Goal: Find contact information: Find contact information

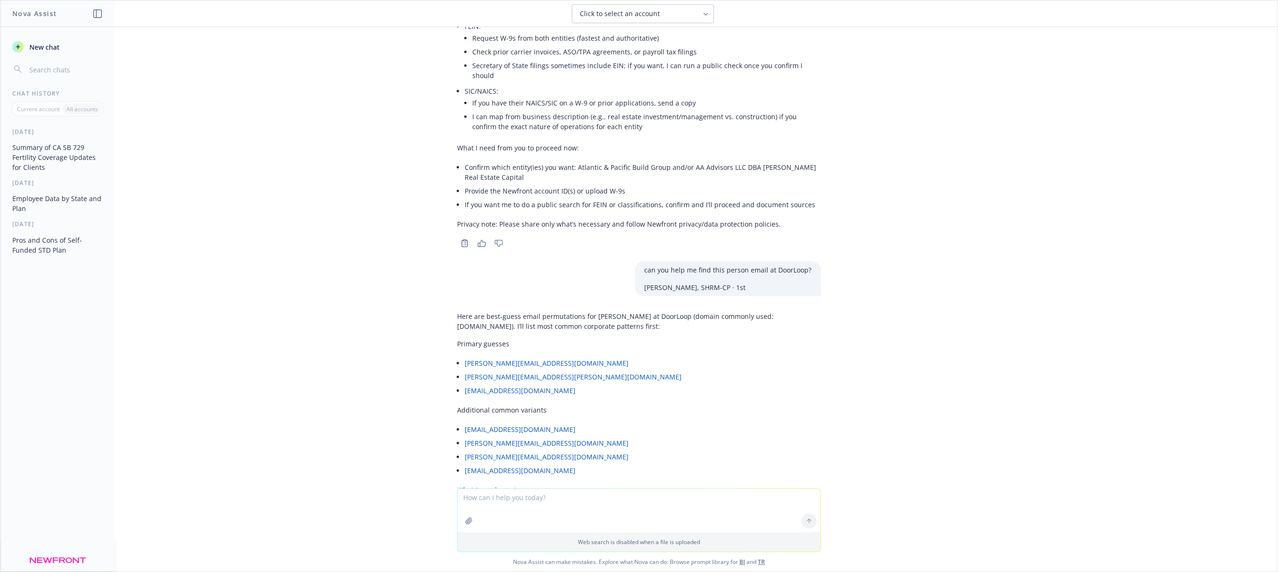
scroll to position [9352, 0]
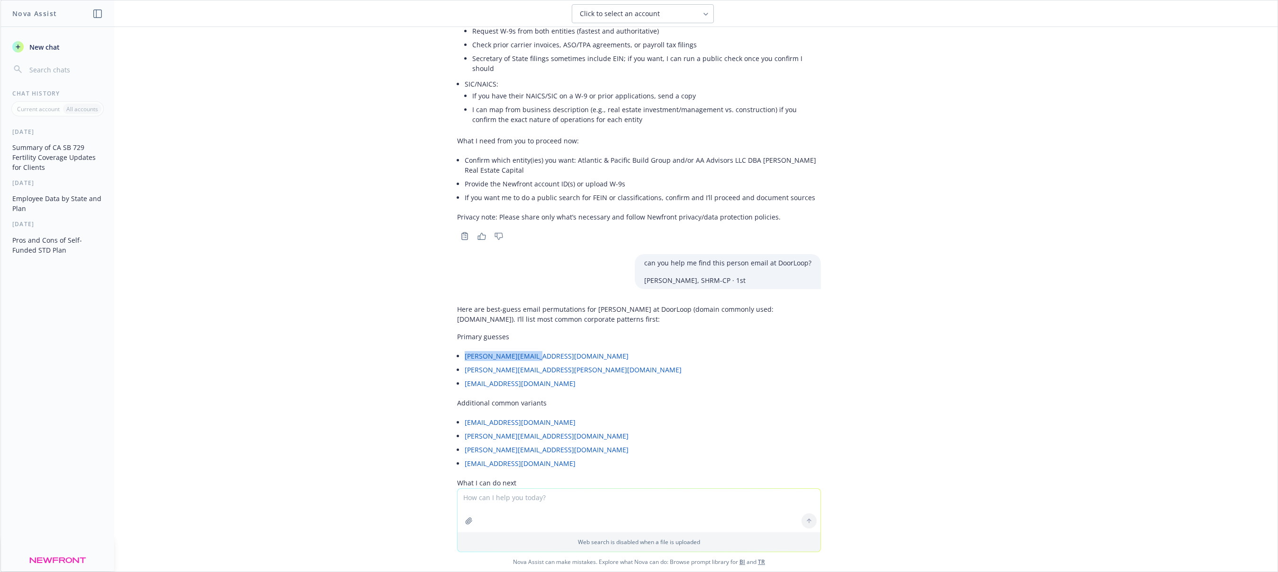
drag, startPoint x: 549, startPoint y: 238, endPoint x: 465, endPoint y: 241, distance: 83.8
click at [465, 349] on li "[PERSON_NAME][EMAIL_ADDRESS][DOMAIN_NAME]" at bounding box center [643, 356] width 356 height 14
drag, startPoint x: 466, startPoint y: 385, endPoint x: 783, endPoint y: 386, distance: 316.3
click at [759, 496] on li "Run a quick public pattern check for DoorLoop and return the most likely single…" at bounding box center [643, 503] width 356 height 14
drag, startPoint x: 804, startPoint y: 382, endPoint x: 461, endPoint y: 384, distance: 342.4
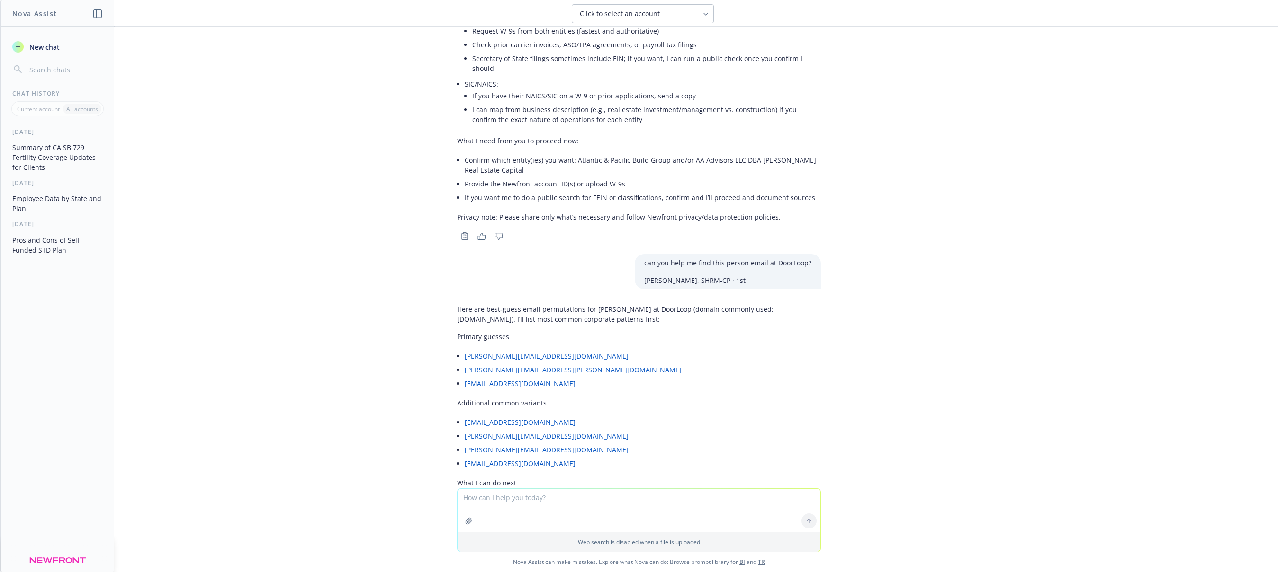
click at [461, 384] on div "Here are best‑guess email permutations for [PERSON_NAME] at DoorLoop (domain co…" at bounding box center [639, 439] width 364 height 277
copy li "Run a quick public pattern check for DoorLoop and return the most likely single…"
click at [542, 515] on textarea at bounding box center [638, 511] width 363 height 44
paste textarea "Run a quick public pattern check for DoorLoop and return the most likely single…"
type textarea "Run a quick public pattern check for DoorLoop and return the most likely single…"
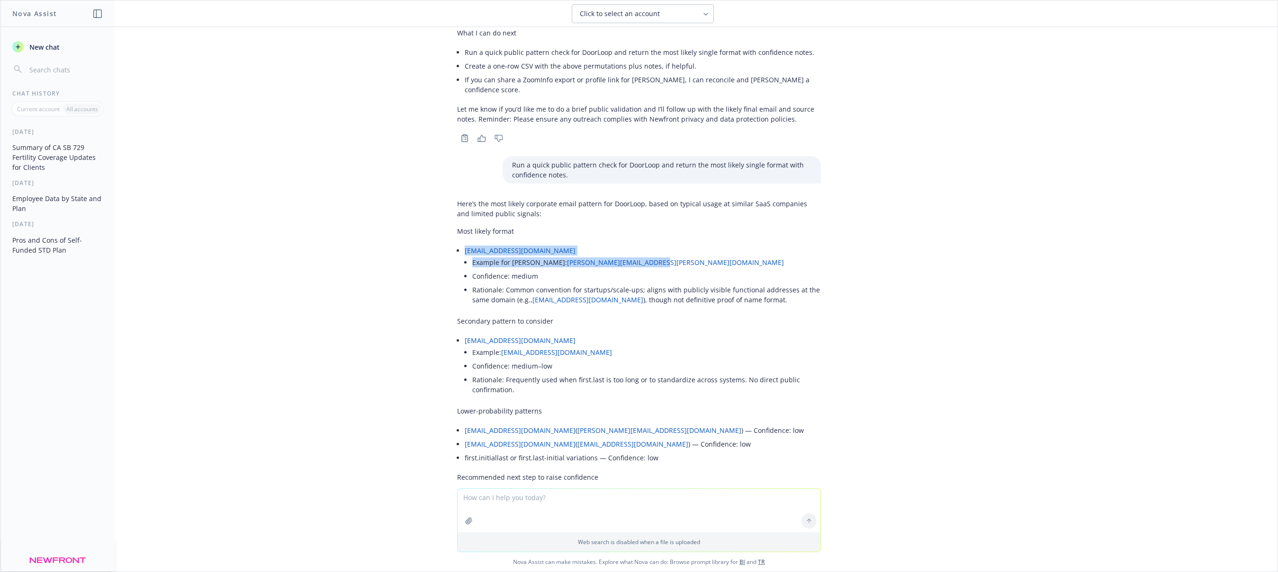
scroll to position [9800, 0]
drag, startPoint x: 635, startPoint y: 128, endPoint x: 540, endPoint y: 129, distance: 95.2
click at [540, 259] on li "Example for [PERSON_NAME]: [PERSON_NAME][EMAIL_ADDRESS][PERSON_NAME][DOMAIN_NAM…" at bounding box center [646, 266] width 349 height 14
copy li "Example for [PERSON_NAME]: [PERSON_NAME][EMAIL_ADDRESS][PERSON_NAME][DOMAIN_NAM…"
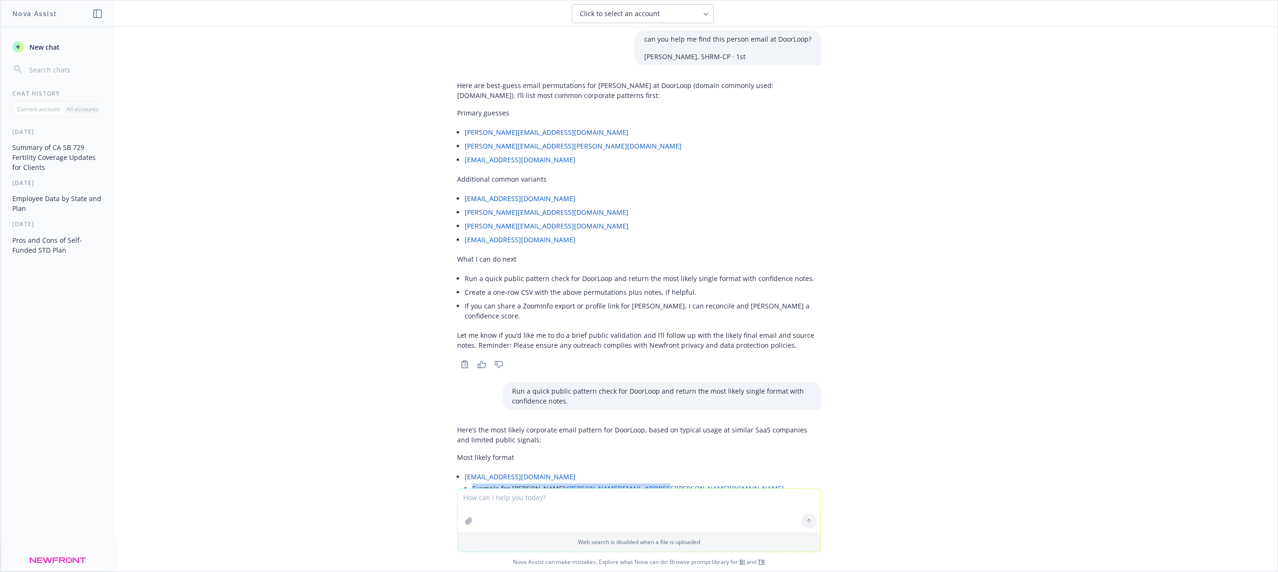
scroll to position [9806, 0]
